Goal: Task Accomplishment & Management: Use online tool/utility

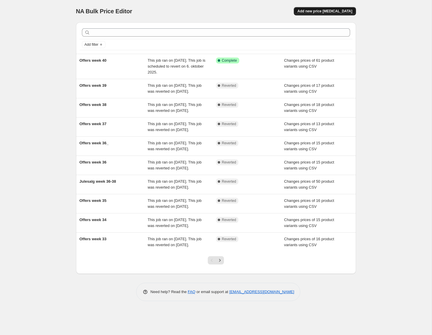
click at [331, 13] on span "Add new price [MEDICAL_DATA]" at bounding box center [324, 11] width 55 height 5
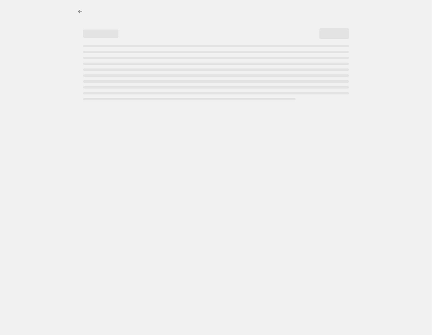
select select "percentage"
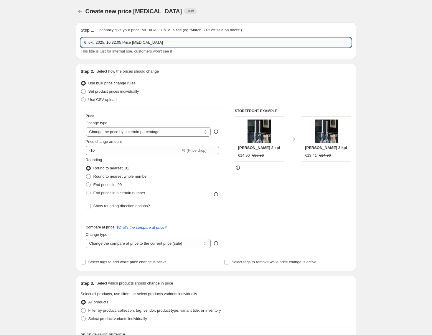
click at [215, 42] on input "6. okt. 2025, 10:32:05 Price [MEDICAL_DATA]" at bounding box center [216, 42] width 271 height 9
drag, startPoint x: 215, startPoint y: 42, endPoint x: 33, endPoint y: 32, distance: 182.2
click at [81, 38] on input "6. okt. 2025, 10:32:05 Price [MEDICAL_DATA]" at bounding box center [216, 42] width 271 height 9
type input "Offers week 41"
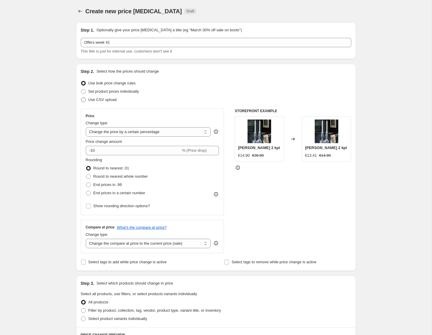
click at [82, 98] on span at bounding box center [83, 99] width 5 height 5
click at [81, 98] on input "Use CSV upload" at bounding box center [81, 97] width 0 height 0
radio input "true"
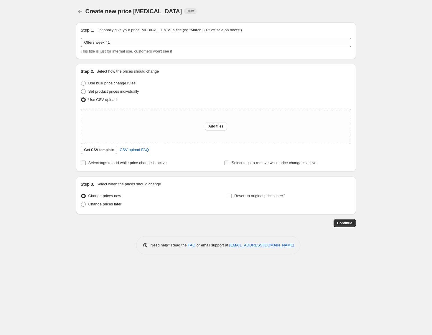
click at [82, 162] on input "Select tags to add while price change is active" at bounding box center [83, 162] width 5 height 5
checkbox input "true"
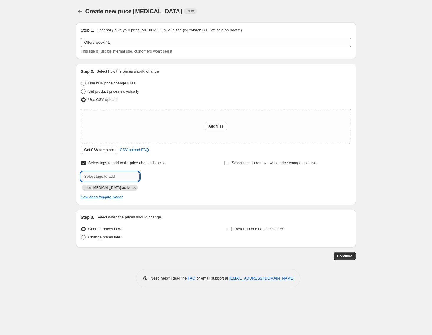
click at [112, 174] on input "text" at bounding box center [110, 176] width 59 height 9
type input "campaign_weekly"
click at [162, 176] on span "campaign_wee..." at bounding box center [166, 176] width 28 height 4
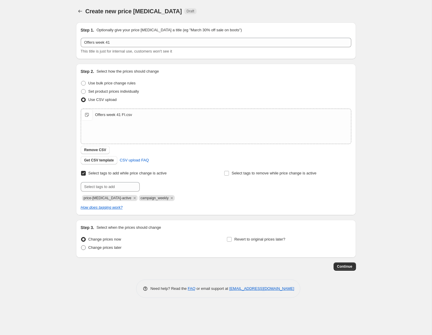
click at [85, 250] on span at bounding box center [83, 247] width 5 height 5
click at [81, 245] on input "Change prices later" at bounding box center [81, 245] width 0 height 0
radio input "true"
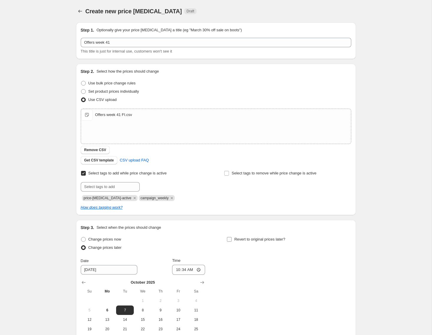
click at [231, 240] on input "Revert to original prices later?" at bounding box center [229, 239] width 5 height 5
checkbox input "true"
drag, startPoint x: 112, startPoint y: 306, endPoint x: 156, endPoint y: 295, distance: 45.4
click at [112, 306] on button "6" at bounding box center [107, 309] width 18 height 9
type input "[DATE]"
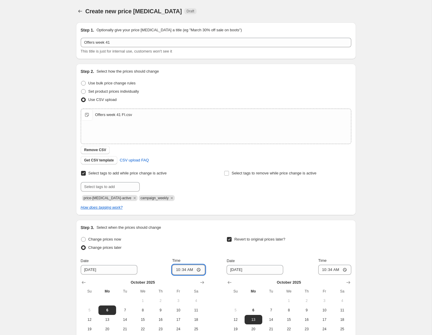
click at [191, 269] on input "10:34" at bounding box center [188, 269] width 33 height 10
type input "15:00"
click at [271, 270] on input "[DATE]" at bounding box center [255, 269] width 57 height 9
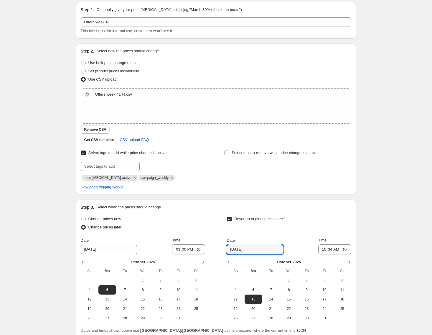
scroll to position [27, 0]
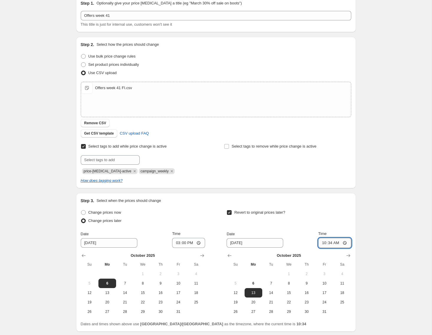
click at [336, 243] on input "10:34" at bounding box center [334, 243] width 33 height 10
type input "14:55"
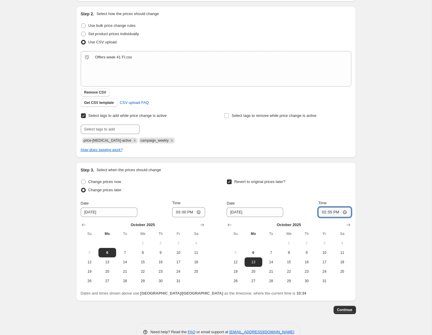
scroll to position [72, 0]
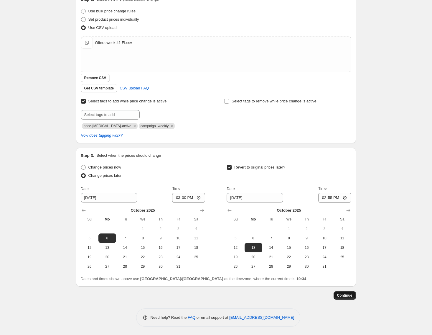
click at [346, 293] on span "Continue" at bounding box center [344, 295] width 15 height 5
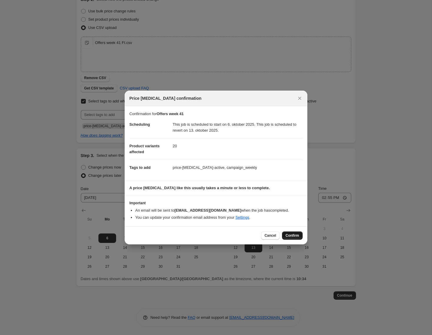
click at [296, 236] on span "Confirm" at bounding box center [293, 235] width 14 height 5
